Goal: Navigation & Orientation: Find specific page/section

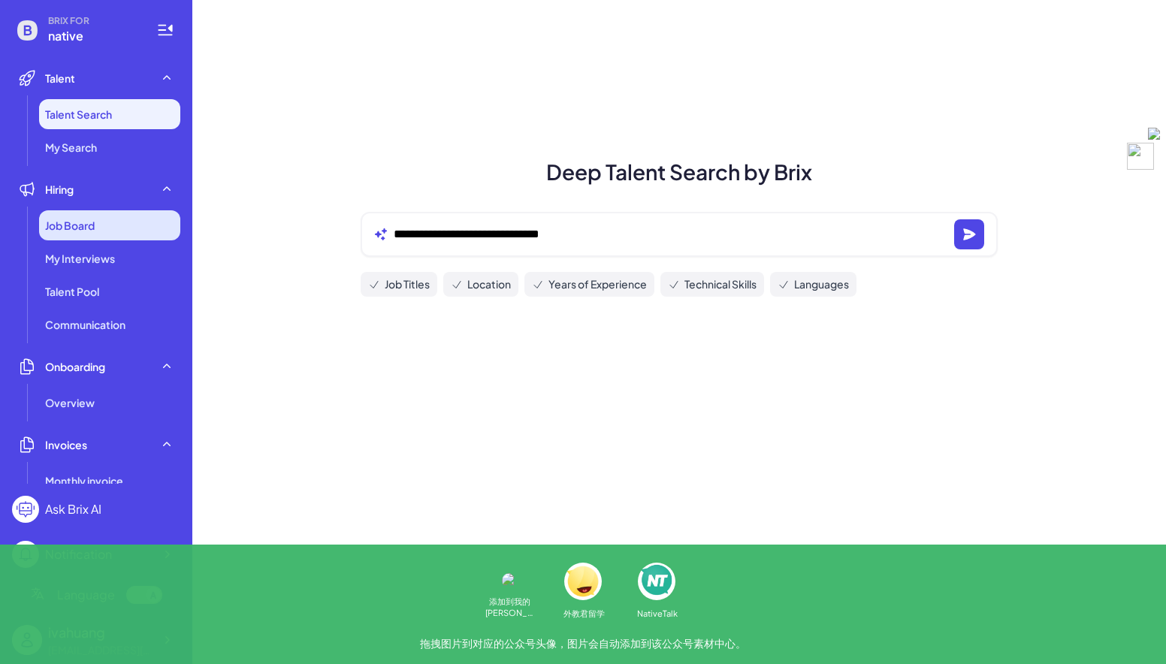
click at [95, 212] on div "Job Board" at bounding box center [109, 225] width 141 height 30
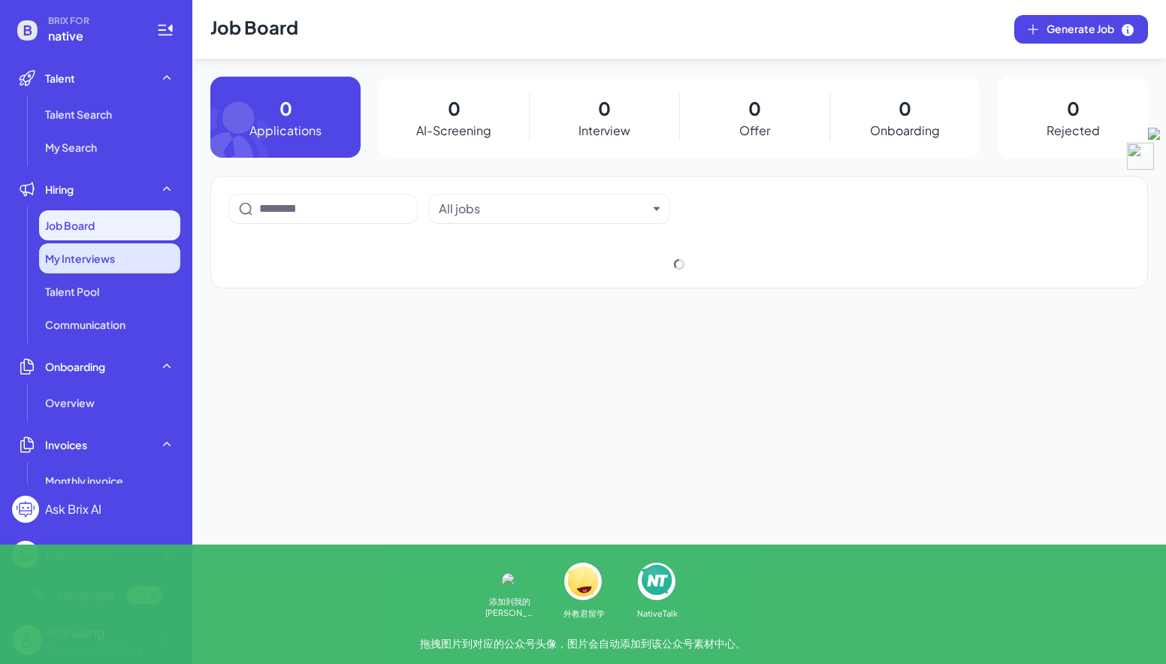
click at [83, 262] on span "My Interviews" at bounding box center [80, 258] width 70 height 15
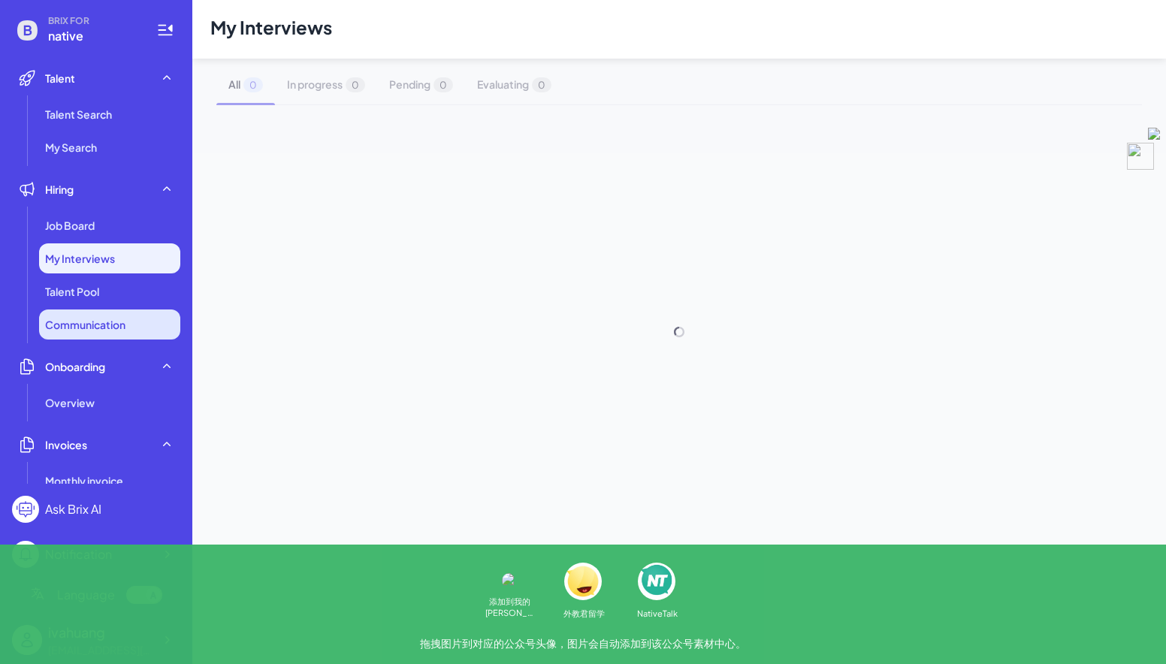
click at [71, 312] on li "Communication" at bounding box center [109, 324] width 141 height 30
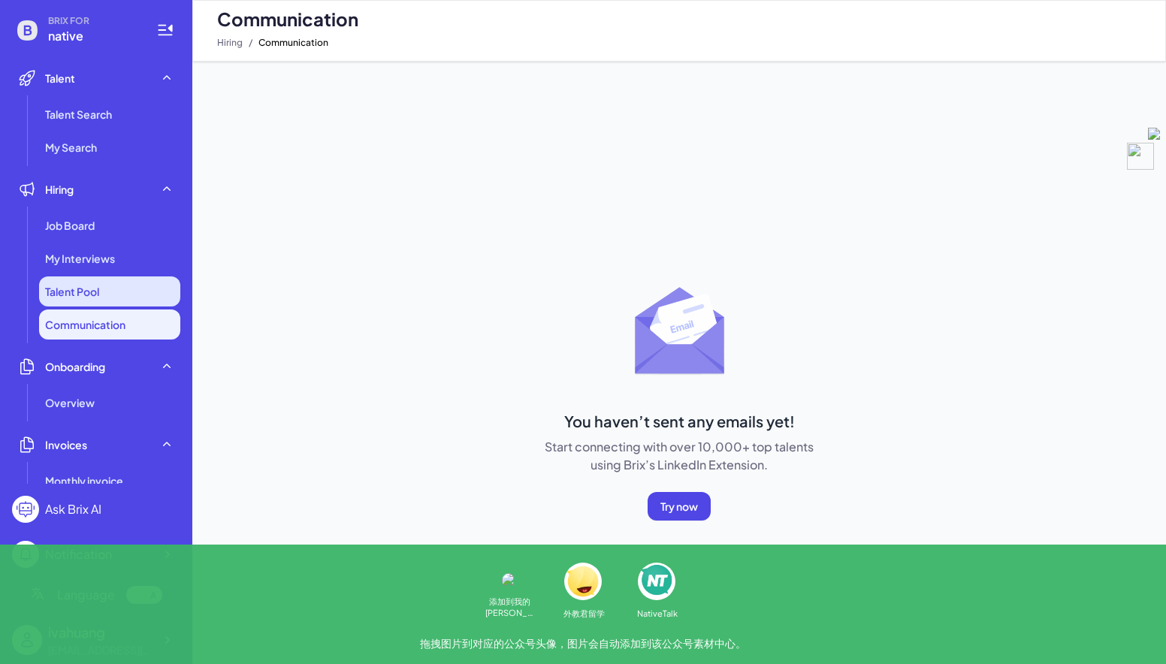
click at [83, 300] on li "Talent Pool" at bounding box center [109, 291] width 141 height 30
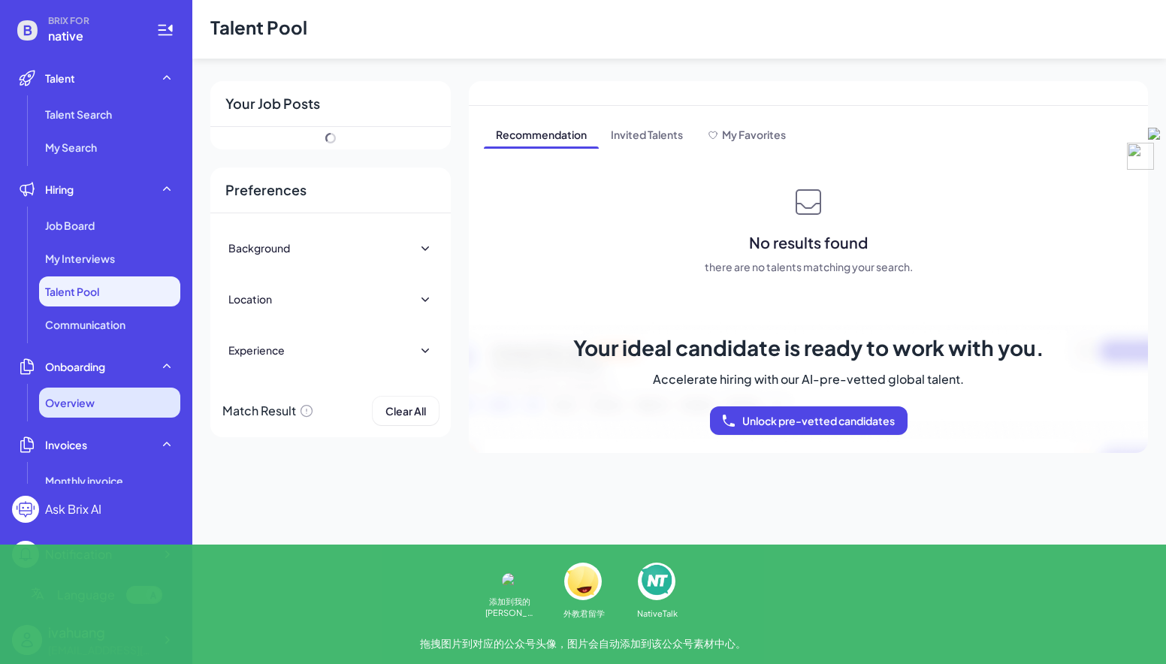
click at [80, 401] on span "Overview" at bounding box center [70, 402] width 50 height 15
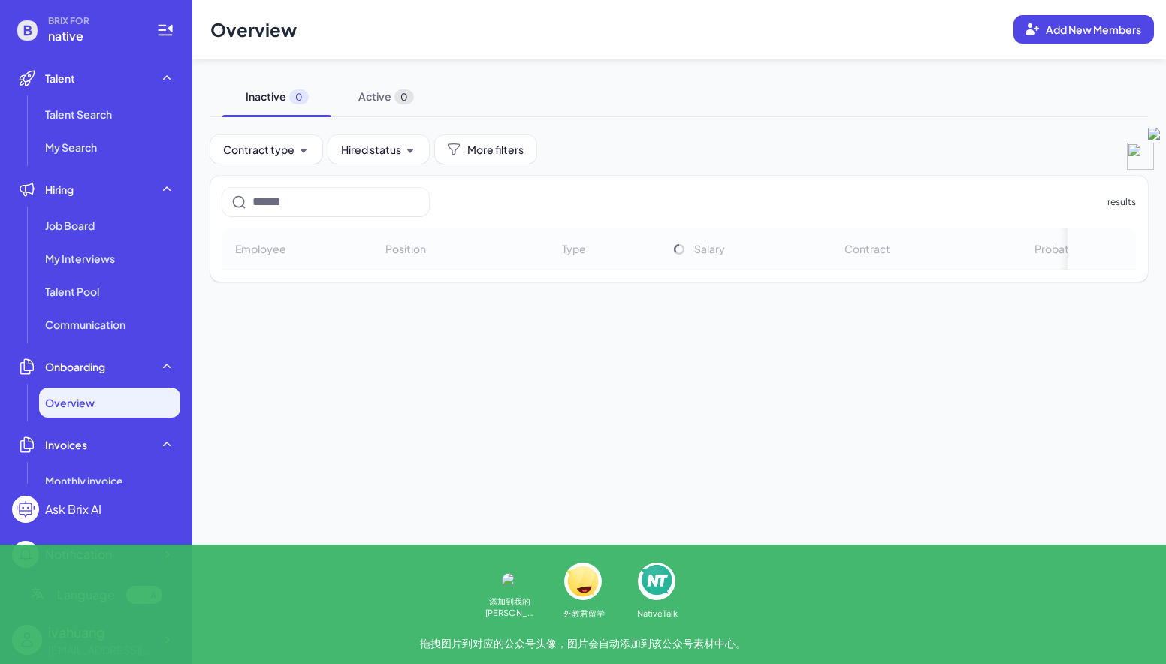
scroll to position [370, 0]
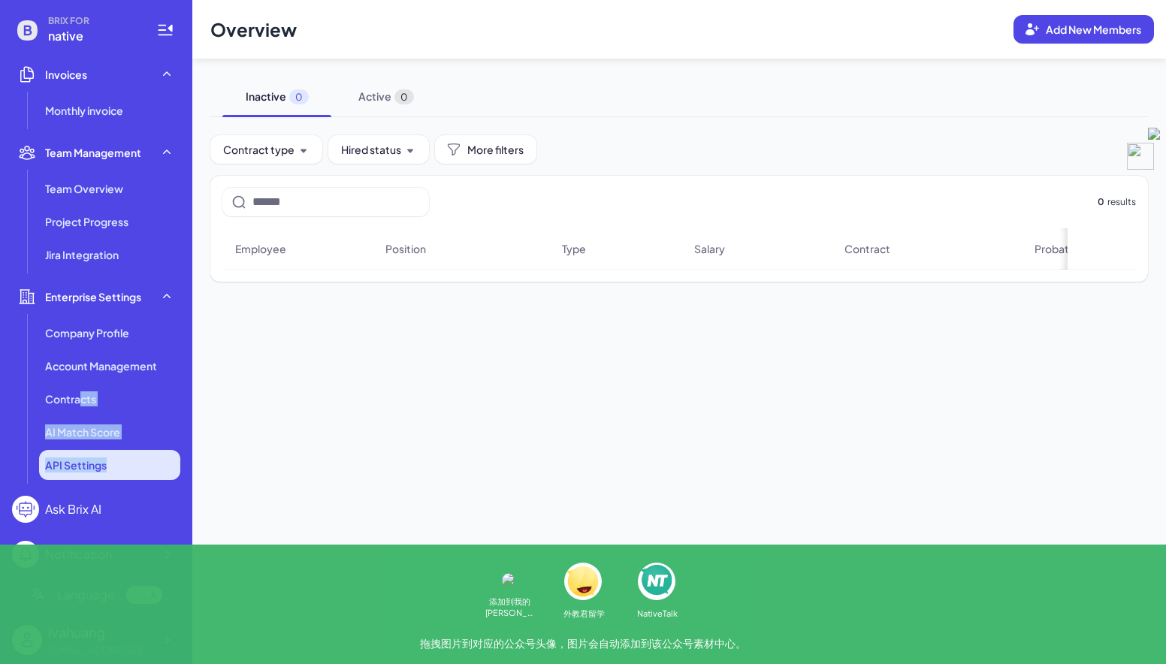
drag, startPoint x: 81, startPoint y: 401, endPoint x: 125, endPoint y: 468, distance: 79.8
click at [125, 468] on ul "Company Profile Account Management Contracts AI Match Score API Settings" at bounding box center [96, 399] width 168 height 162
click at [104, 510] on div "Ask Brix AI" at bounding box center [96, 509] width 168 height 27
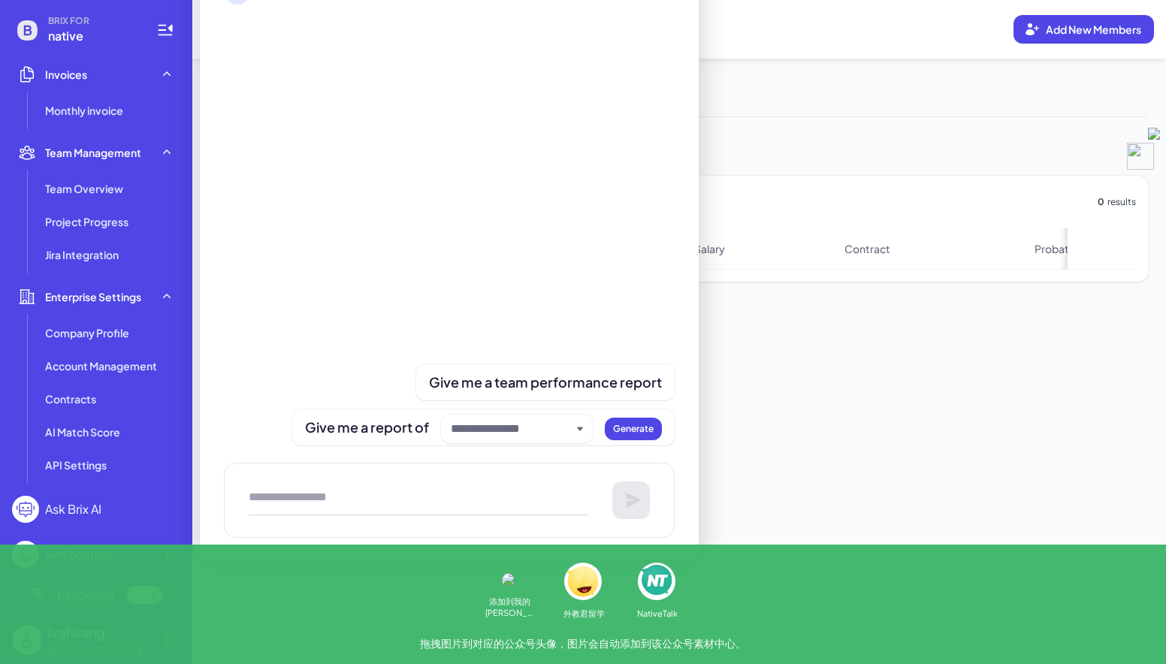
scroll to position [0, 0]
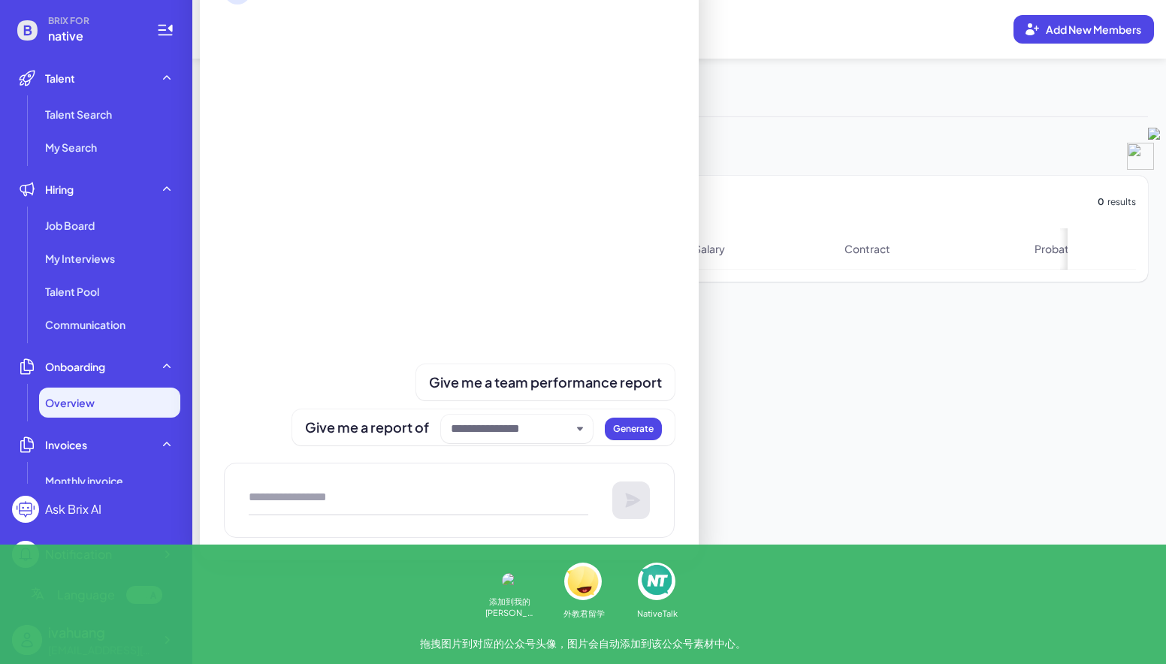
click at [794, 426] on main "Overview Add New Members Inactive 0 Active 0 Contract type Hired status More fi…" at bounding box center [678, 332] width 973 height 664
click at [107, 69] on div "Talent" at bounding box center [96, 78] width 168 height 30
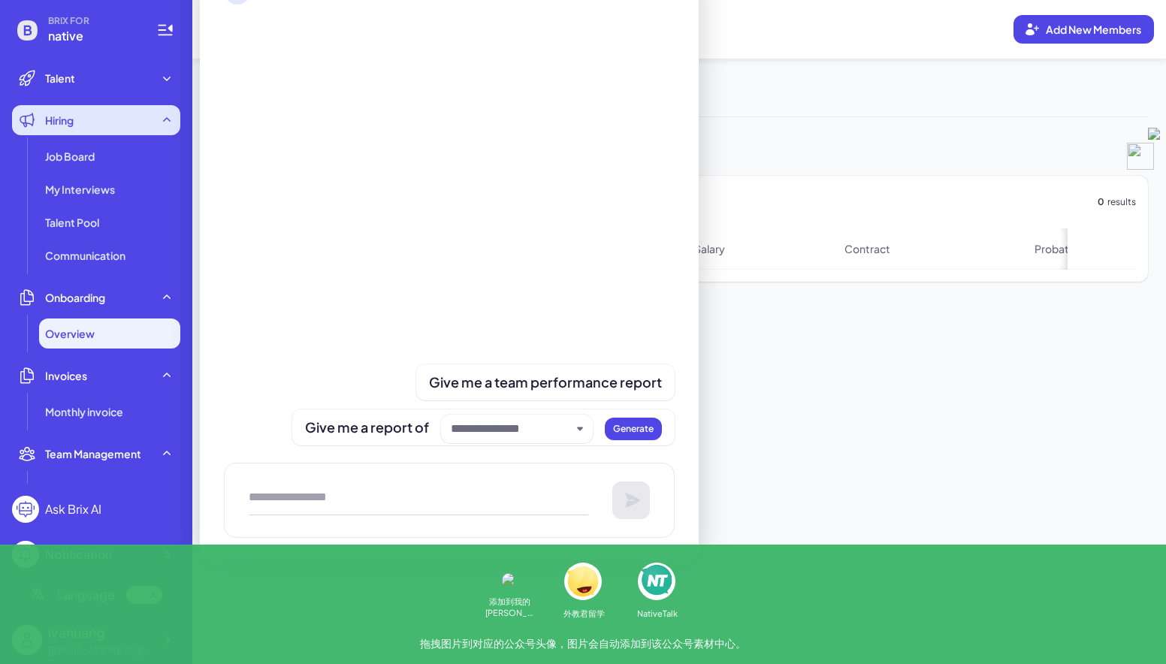
click at [93, 116] on div "Hiring" at bounding box center [96, 120] width 168 height 30
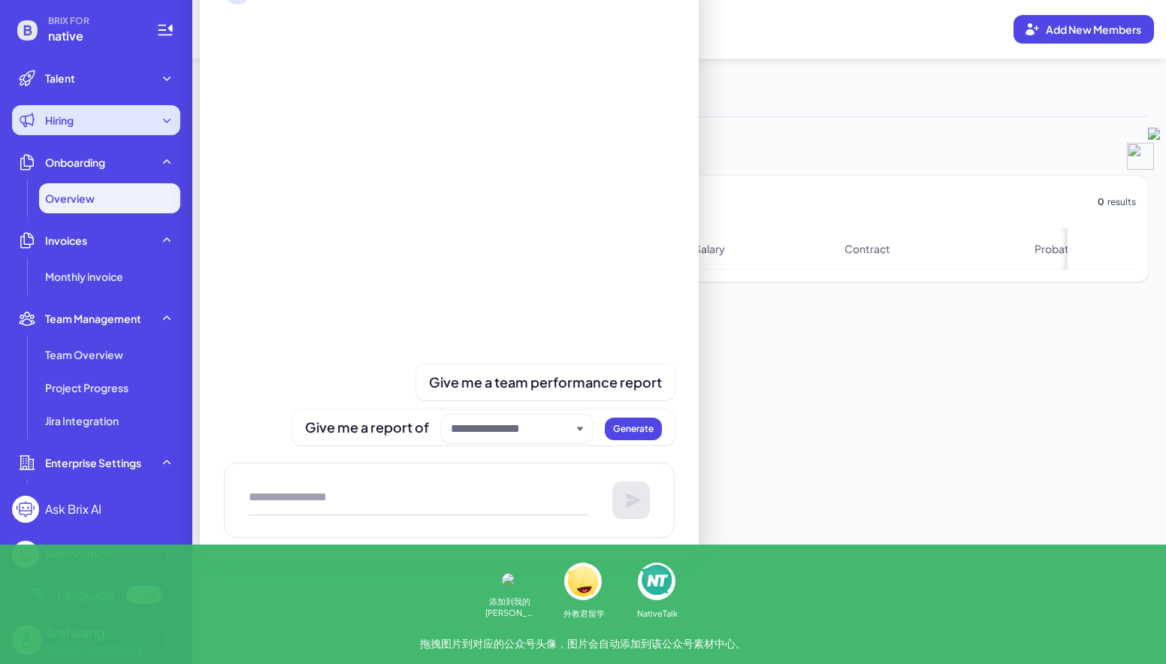
click at [95, 128] on div "Hiring" at bounding box center [96, 120] width 168 height 30
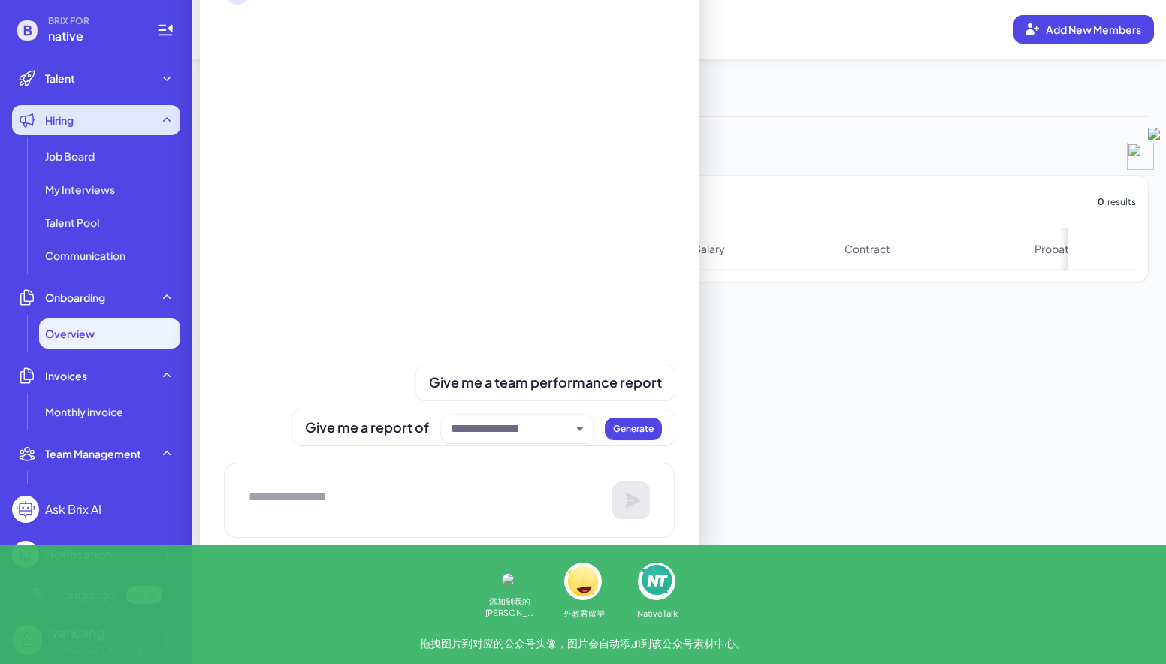
click at [92, 126] on div "Hiring" at bounding box center [96, 120] width 168 height 30
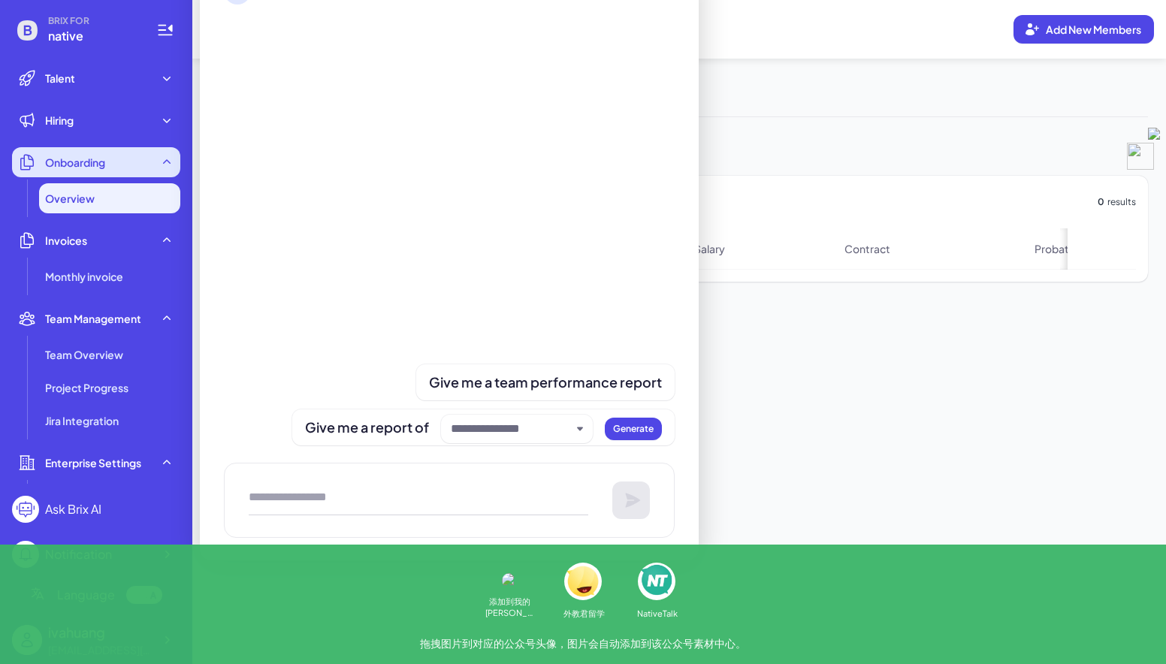
click at [89, 166] on span "Onboarding" at bounding box center [75, 162] width 60 height 15
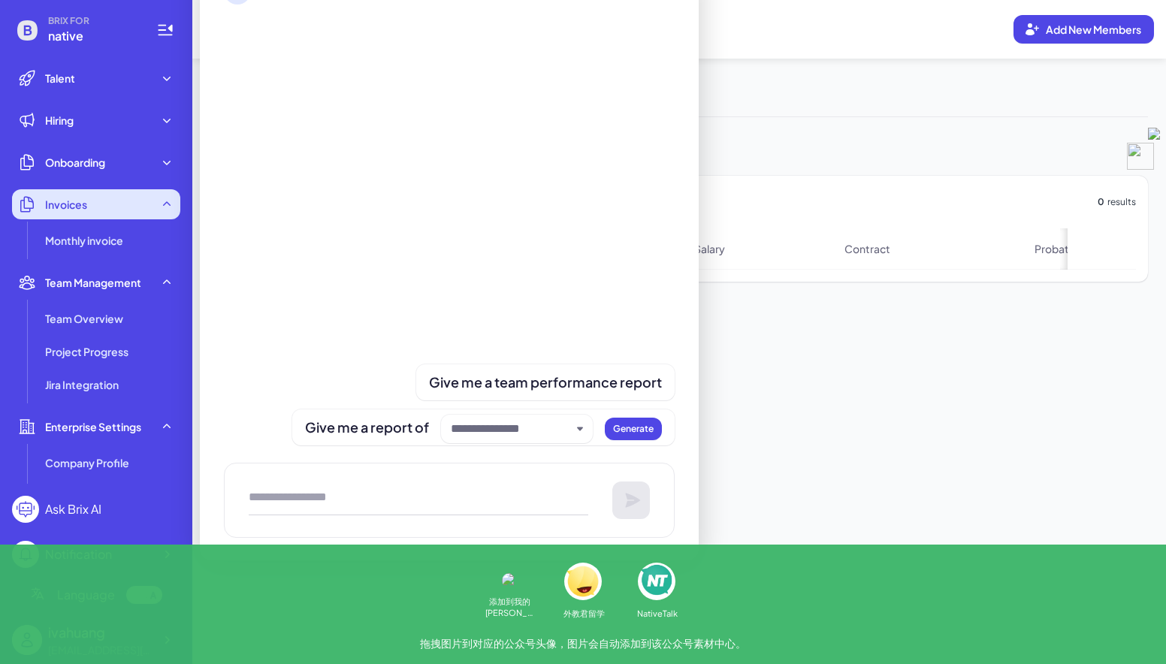
click at [81, 210] on span "Invoices" at bounding box center [66, 204] width 42 height 15
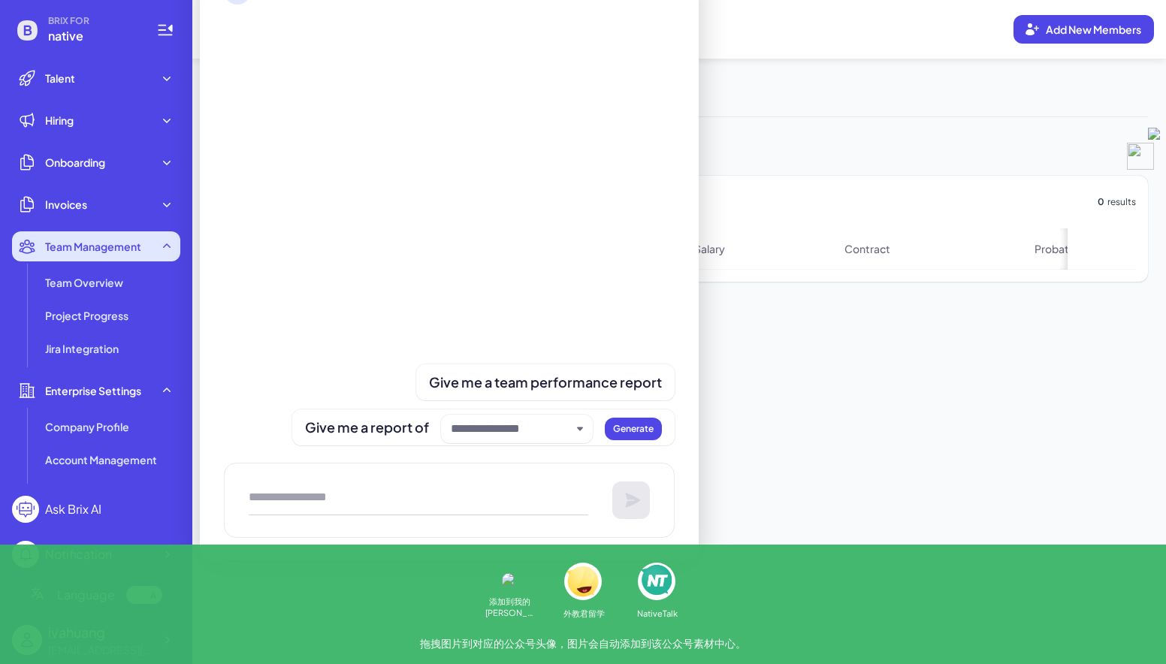
click at [98, 252] on span "Team Management" at bounding box center [93, 246] width 96 height 15
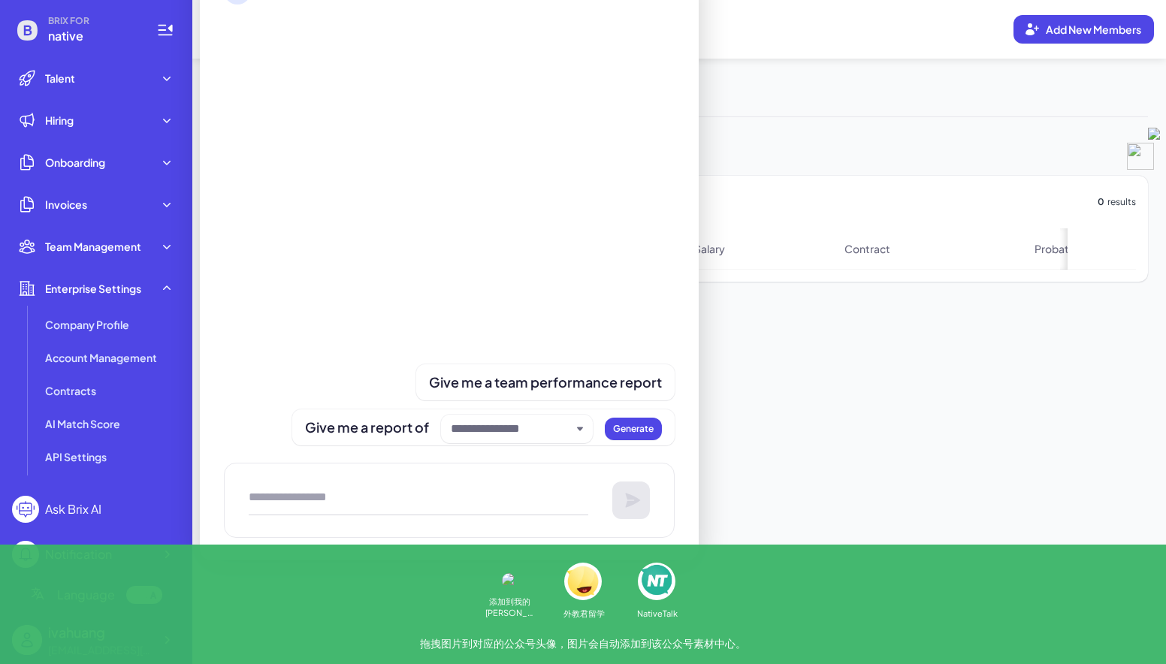
drag, startPoint x: 112, startPoint y: 296, endPoint x: 95, endPoint y: 357, distance: 63.2
click at [112, 297] on div "Enterprise Settings" at bounding box center [96, 288] width 168 height 30
click at [753, 116] on div "Inactive 0 Active 0" at bounding box center [678, 97] width 937 height 41
drag, startPoint x: 742, startPoint y: 515, endPoint x: 738, endPoint y: 394, distance: 120.3
click at [741, 512] on main "Overview Add New Members Inactive 0 Active 0 Contract type Hired status More fi…" at bounding box center [678, 332] width 973 height 664
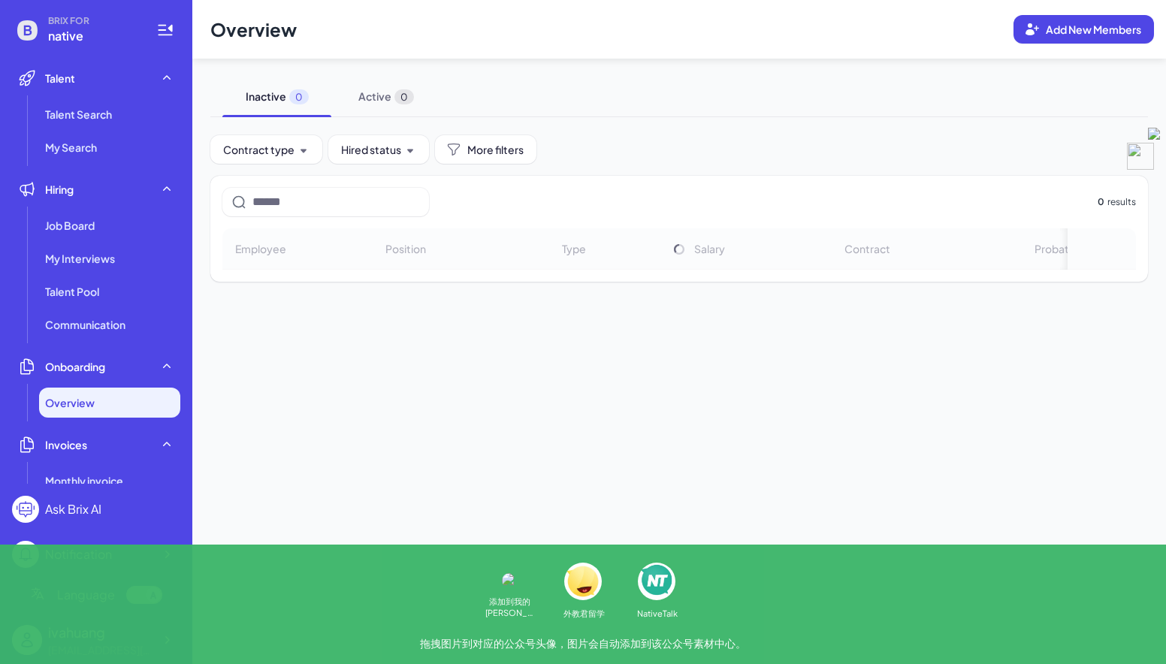
click at [357, 502] on main "Overview Add New Members Inactive 0 Active 0 Contract type Hired status More fi…" at bounding box center [678, 332] width 973 height 664
click at [86, 303] on li "Talent Pool" at bounding box center [109, 291] width 141 height 30
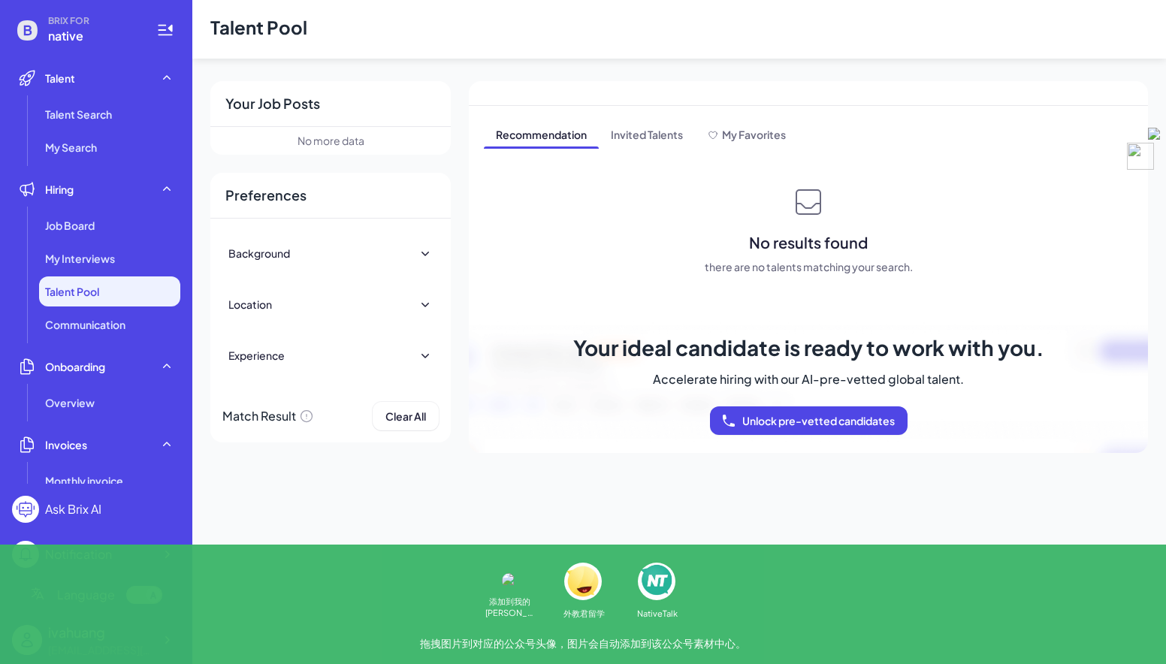
click at [303, 251] on div "Background" at bounding box center [330, 253] width 204 height 33
drag, startPoint x: 300, startPoint y: 304, endPoint x: 295, endPoint y: 315, distance: 12.1
click at [300, 306] on div "Background Location Regions Asia-Pacific China Taiwan Hong Kong Macau Brunei Ca…" at bounding box center [330, 313] width 240 height 189
click at [295, 315] on div "Location" at bounding box center [330, 322] width 204 height 33
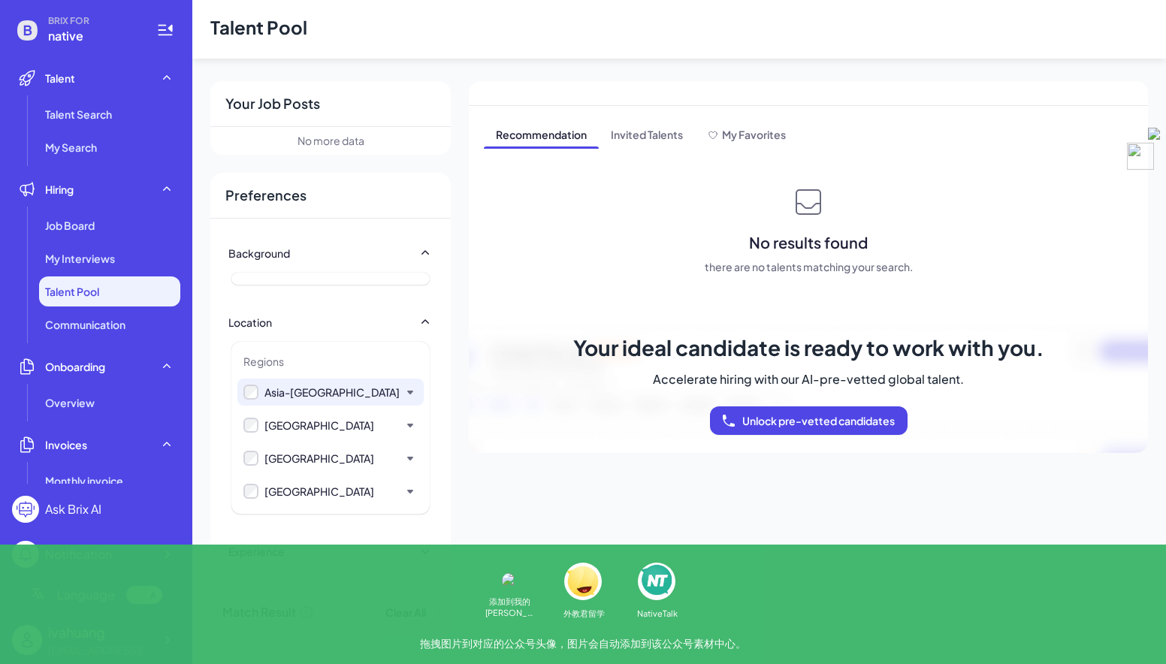
click at [306, 401] on div "Asia-Pacific" at bounding box center [330, 392] width 186 height 27
click at [306, 415] on div "East Europe" at bounding box center [330, 425] width 186 height 27
click at [287, 322] on div "Location" at bounding box center [330, 322] width 204 height 33
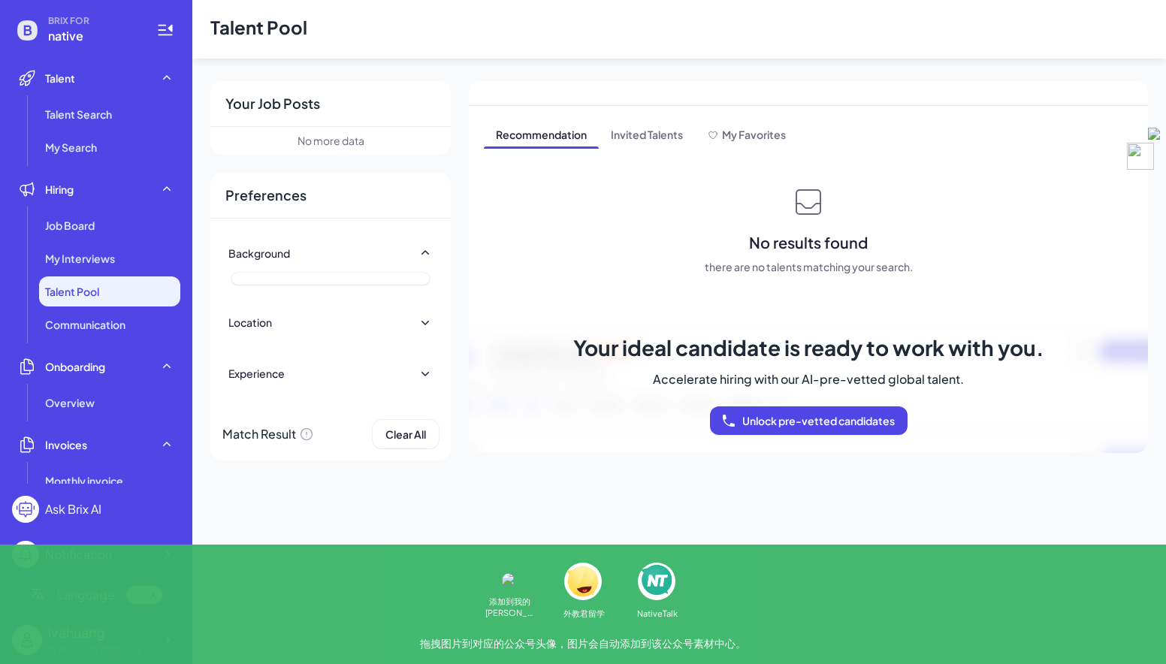
click at [291, 259] on div "Background" at bounding box center [330, 253] width 204 height 33
click at [319, 122] on div "Your Job Posts" at bounding box center [330, 104] width 240 height 46
click at [308, 105] on div "Your Job Posts" at bounding box center [330, 104] width 240 height 46
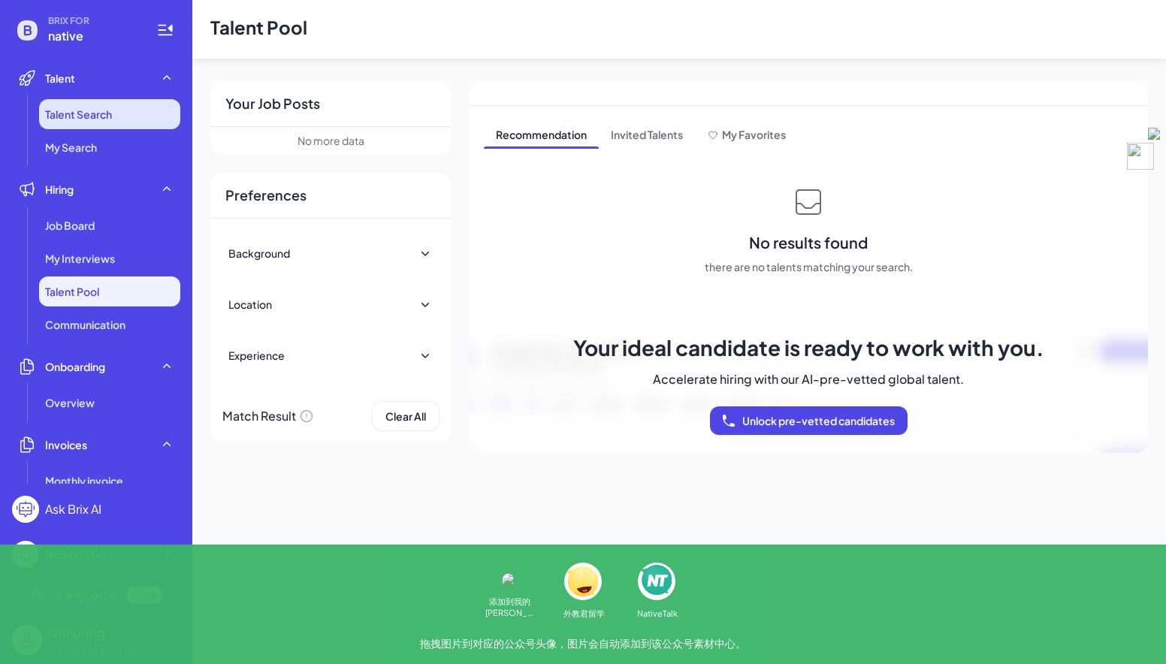
click at [62, 128] on li "Talent Search" at bounding box center [109, 114] width 141 height 30
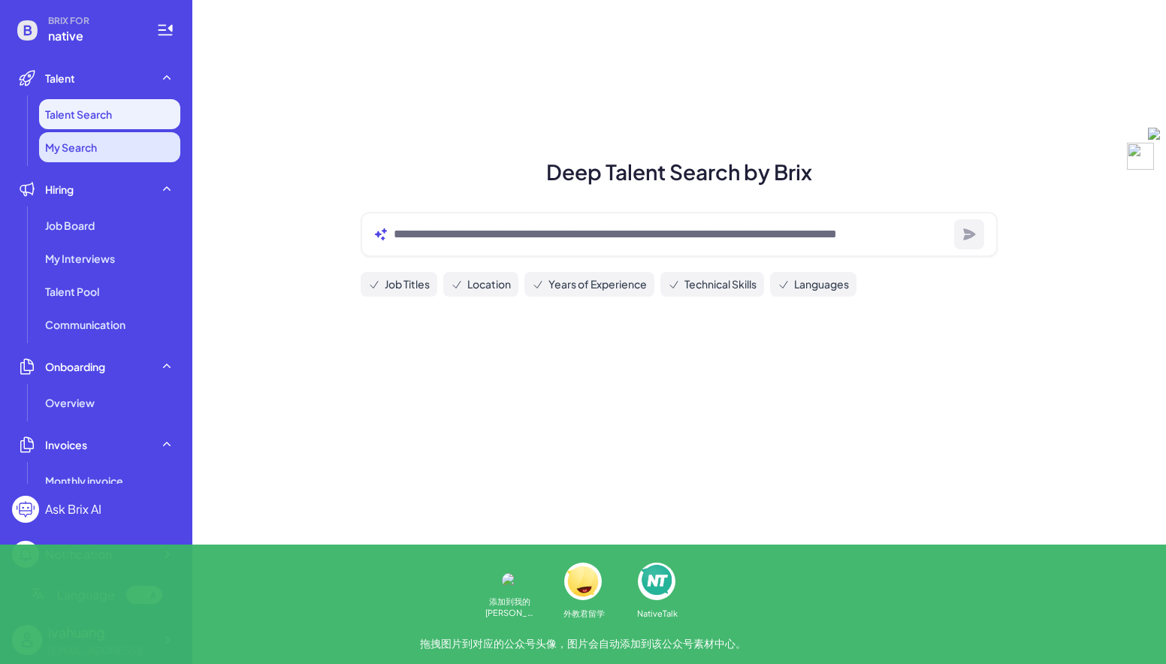
click at [78, 151] on span "My Search" at bounding box center [71, 147] width 52 height 15
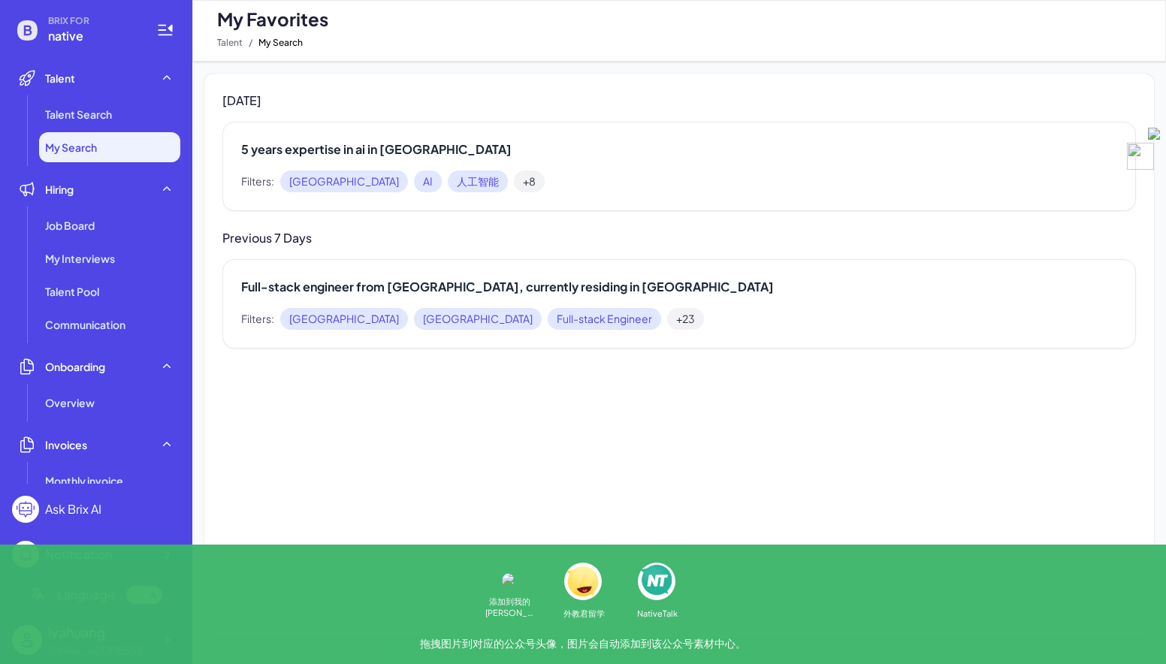
click at [542, 169] on div "5 years expertise in ai in china Filters: China AI 人工智能 +8" at bounding box center [678, 166] width 913 height 89
click at [80, 229] on span "Job Board" at bounding box center [70, 225] width 50 height 15
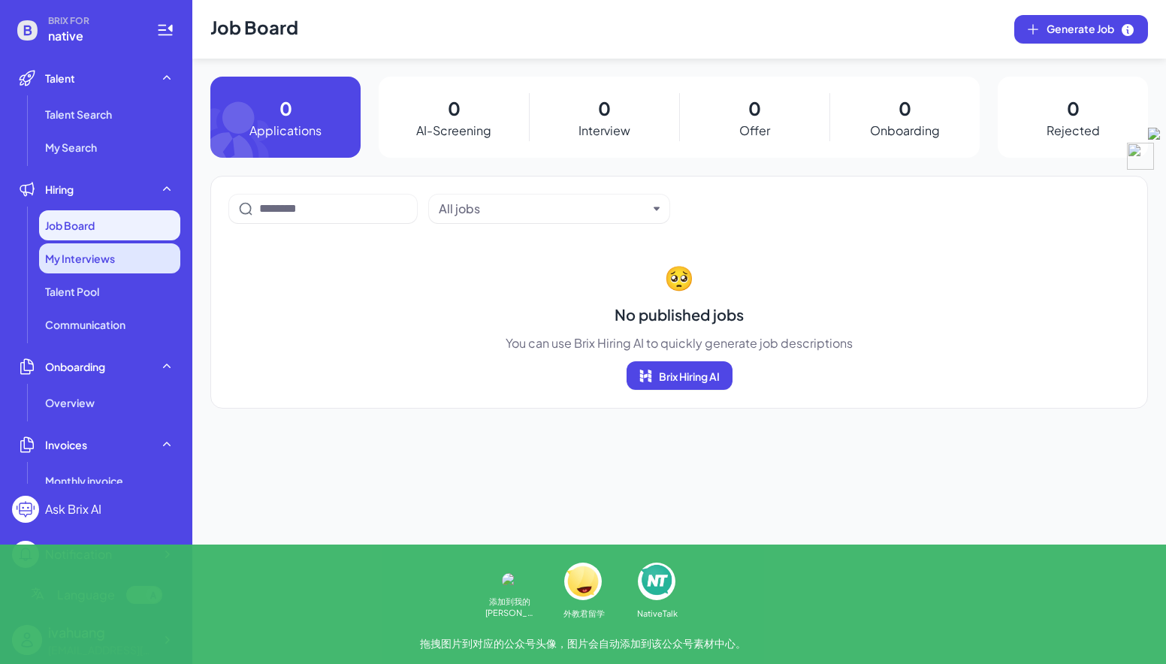
click at [79, 262] on span "My Interviews" at bounding box center [80, 258] width 70 height 15
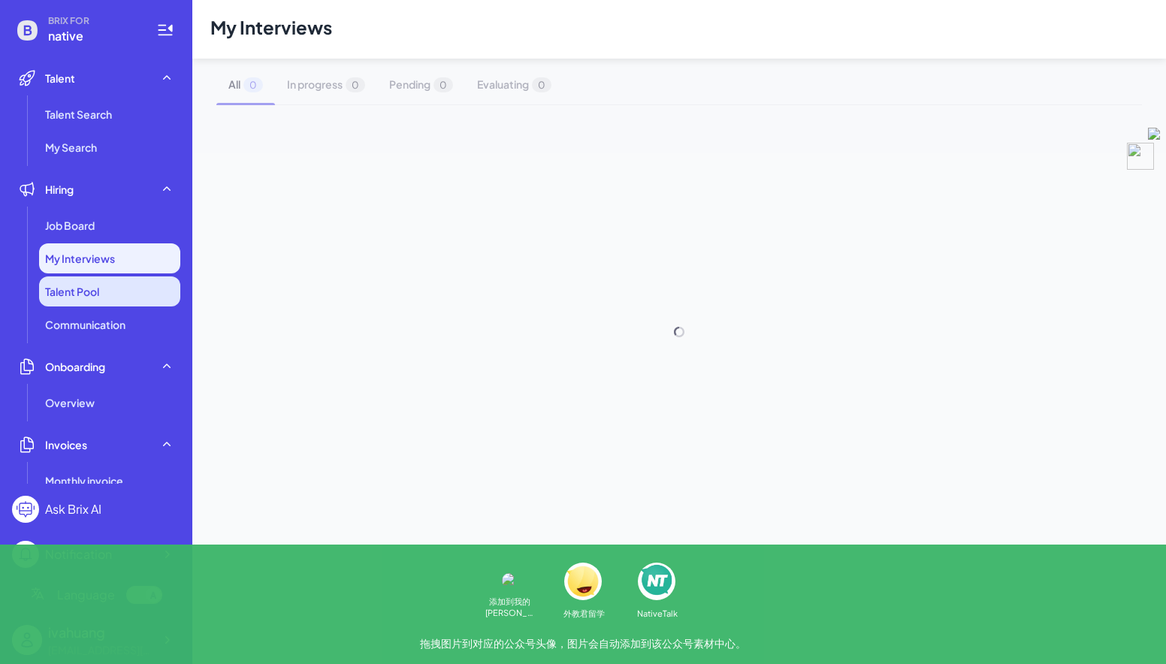
click at [80, 294] on span "Talent Pool" at bounding box center [72, 291] width 54 height 15
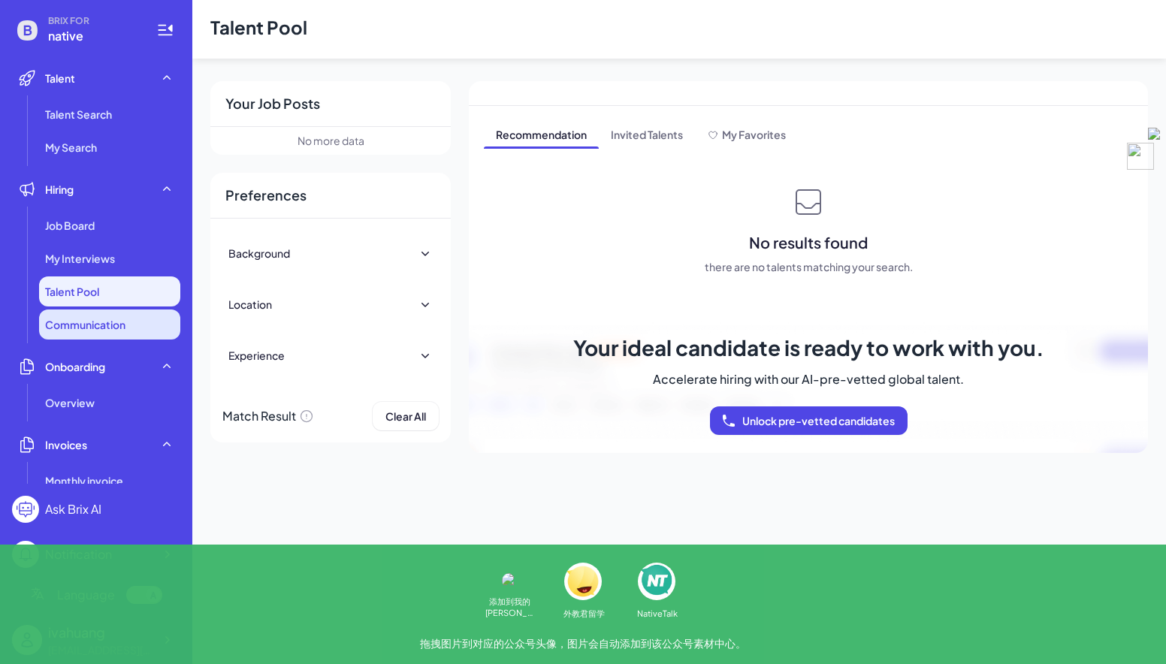
click at [92, 337] on li "Communication" at bounding box center [109, 324] width 141 height 30
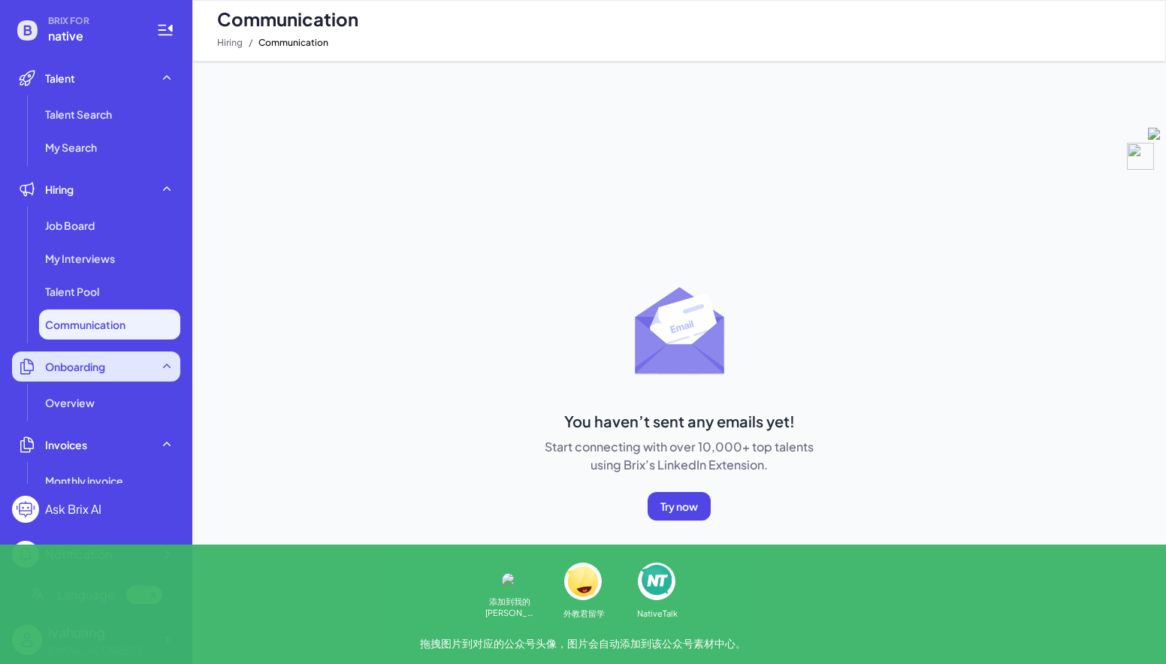
click at [91, 362] on span "Onboarding" at bounding box center [75, 366] width 60 height 15
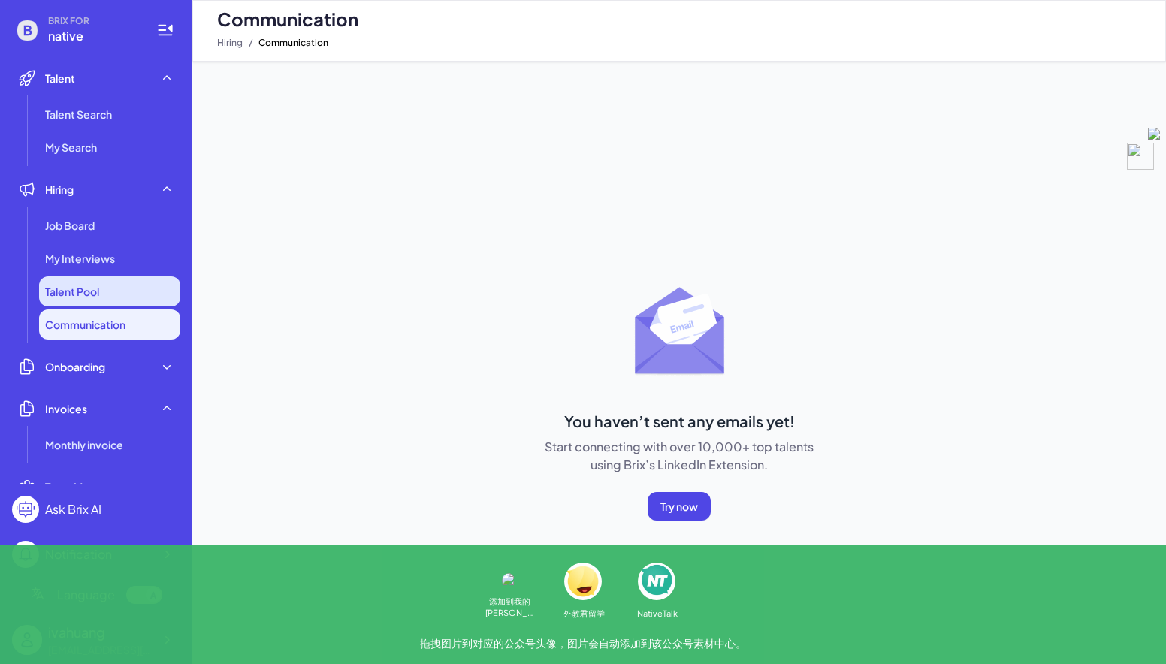
click at [87, 306] on li "Talent Pool" at bounding box center [109, 291] width 141 height 30
